Goal: Navigation & Orientation: Locate item on page

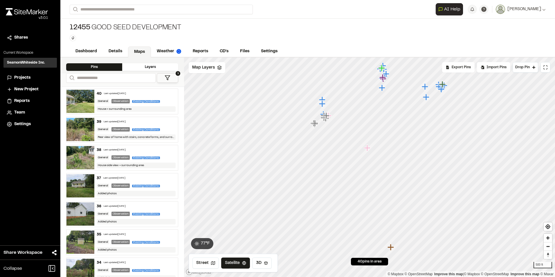
click at [371, 148] on icon "Map marker" at bounding box center [367, 148] width 6 height 6
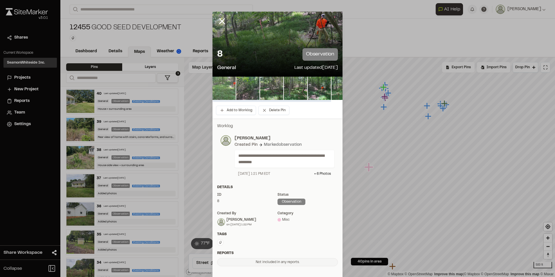
click at [228, 89] on img at bounding box center [224, 88] width 23 height 23
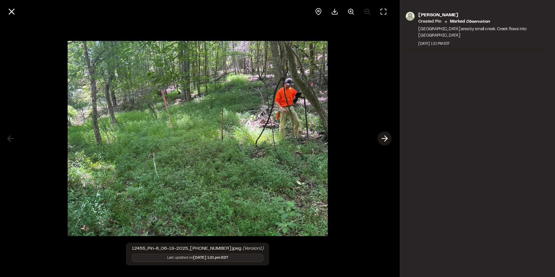
click at [387, 138] on polyline at bounding box center [386, 139] width 3 height 6
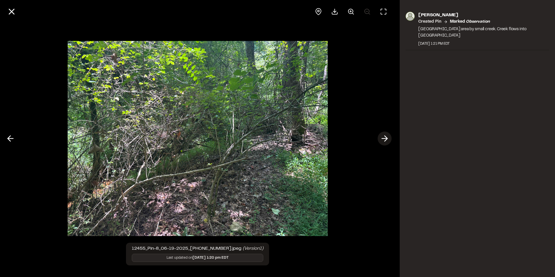
click at [387, 138] on polyline at bounding box center [386, 139] width 3 height 6
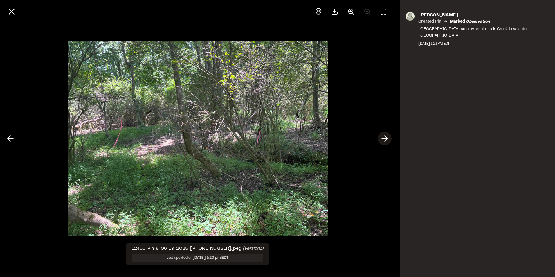
click at [387, 138] on polyline at bounding box center [386, 139] width 3 height 6
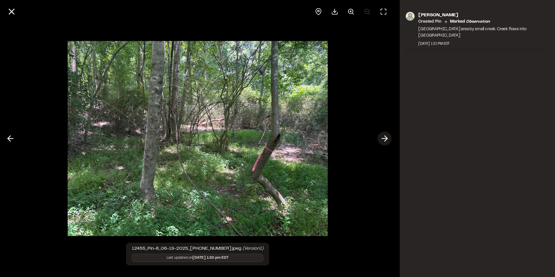
click at [387, 138] on polyline at bounding box center [386, 139] width 3 height 6
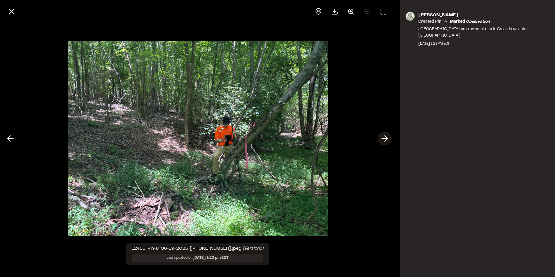
click at [387, 138] on polyline at bounding box center [386, 139] width 3 height 6
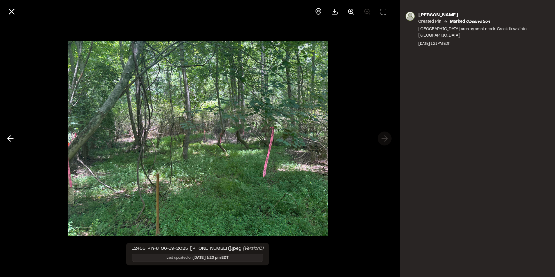
click at [387, 138] on div at bounding box center [197, 138] width 395 height 277
click at [10, 11] on line at bounding box center [11, 11] width 5 height 5
